Goal: Check status

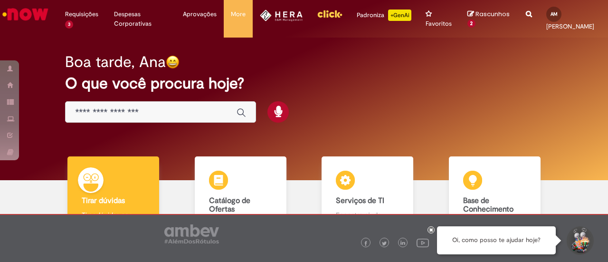
scroll to position [67, 0]
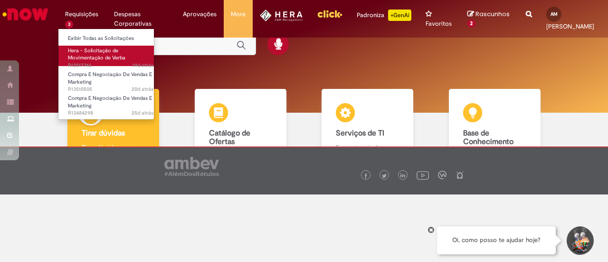
click at [102, 52] on span "Hera - Solicitação de Movimentação de Verba" at bounding box center [96, 54] width 57 height 15
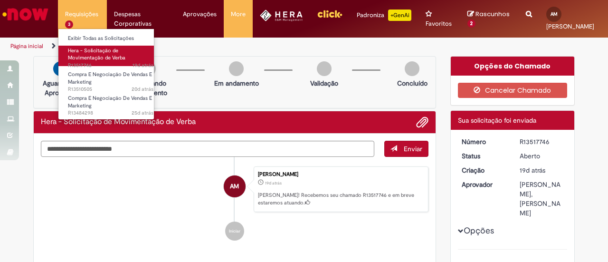
click at [108, 61] on link "Hera - Solicitação de Movimentação de Verba 19d atrás 19 dias atrás R13517746" at bounding box center [110, 56] width 105 height 20
click at [93, 58] on link "Hera - Solicitação de Movimentação de Verba 19d atrás 19 dias atrás R13517746" at bounding box center [110, 56] width 105 height 20
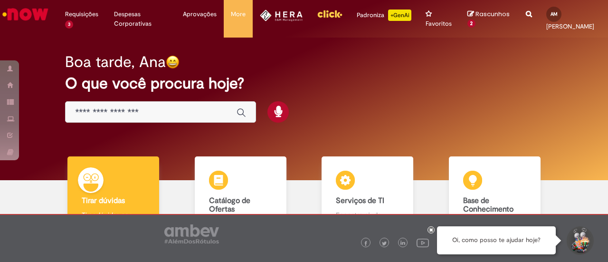
click at [270, 19] on img "Menu Cabeçalho" at bounding box center [281, 16] width 43 height 12
